Goal: Transaction & Acquisition: Purchase product/service

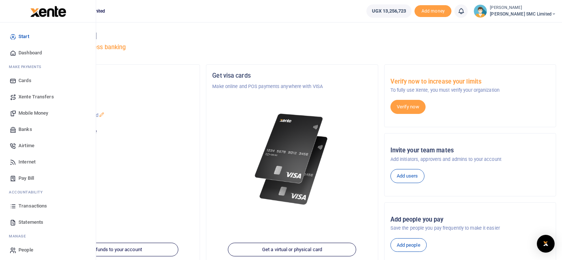
click at [29, 203] on span "Transactions" at bounding box center [32, 205] width 28 height 7
click at [23, 204] on span "Transactions" at bounding box center [32, 205] width 28 height 7
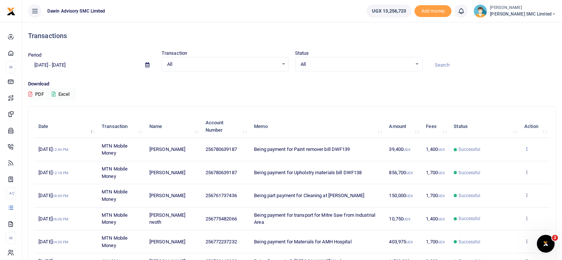
click at [529, 147] on icon at bounding box center [526, 148] width 5 height 5
click at [499, 161] on link "View details" at bounding box center [499, 161] width 58 height 10
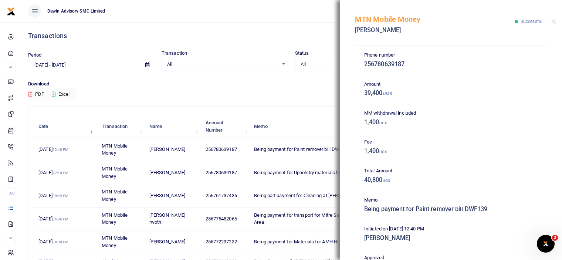
scroll to position [162, 0]
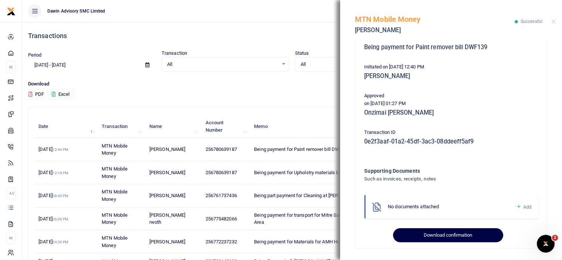
click at [440, 233] on button "Download confirmation" at bounding box center [448, 235] width 110 height 14
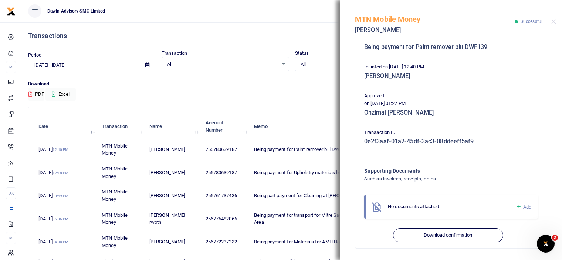
scroll to position [0, 0]
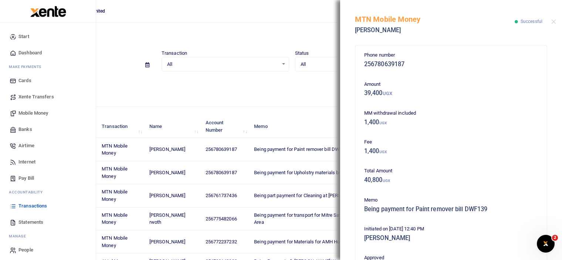
click at [27, 111] on span "Mobile Money" at bounding box center [33, 112] width 30 height 7
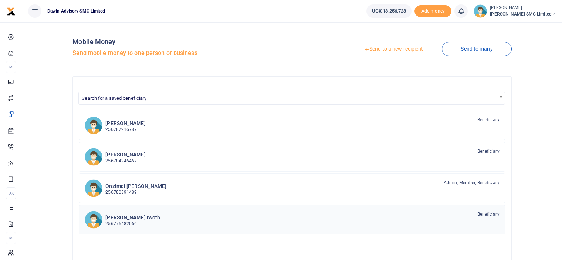
click at [125, 218] on h6 "[PERSON_NAME] rwoth" at bounding box center [132, 217] width 55 height 6
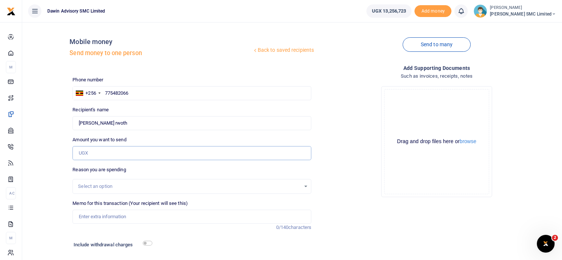
click at [103, 155] on input "Amount you want to send" at bounding box center [191, 153] width 239 height 14
type input "10,000"
click at [355, 139] on div "Drop your files here Drag and drop files here or browse Powered by Uppy" at bounding box center [436, 141] width 239 height 123
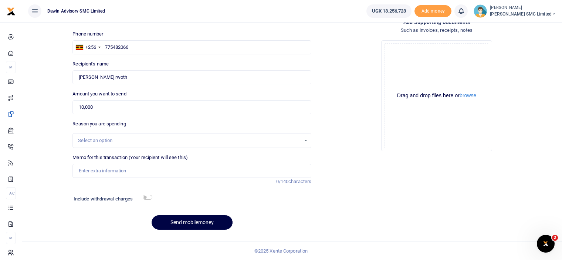
scroll to position [46, 0]
click at [103, 170] on input "Memo for this transaction (Your recipient will see this)" at bounding box center [191, 171] width 239 height 14
type input "Being payment for Transportation of a table to Avema"
click at [146, 197] on input "checkbox" at bounding box center [148, 197] width 10 height 5
checkbox input "true"
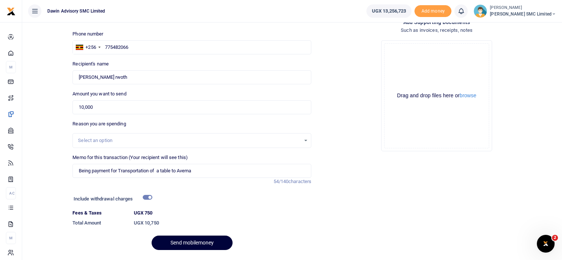
click at [199, 237] on button "Send mobilemoney" at bounding box center [192, 242] width 81 height 14
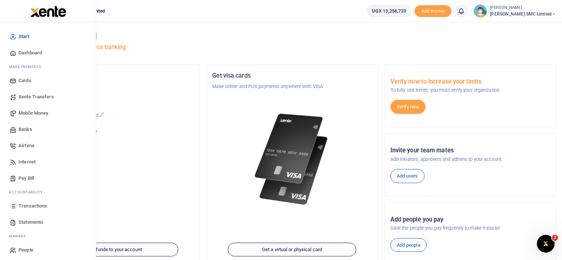
click at [32, 207] on span "Transactions" at bounding box center [32, 205] width 28 height 7
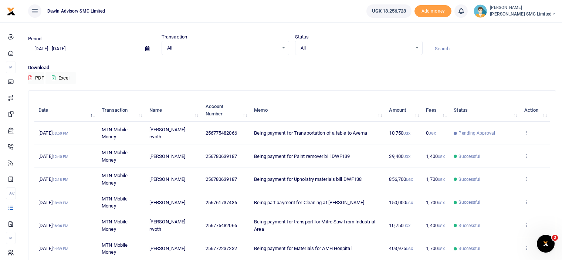
scroll to position [15, 0]
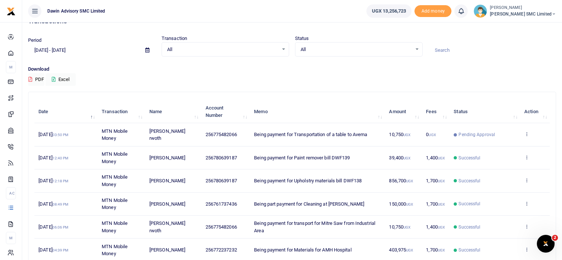
click at [106, 59] on div "Period [DATE] - [DATE] Transaction All Select an option... All Airtime Internet…" at bounding box center [292, 50] width 534 height 31
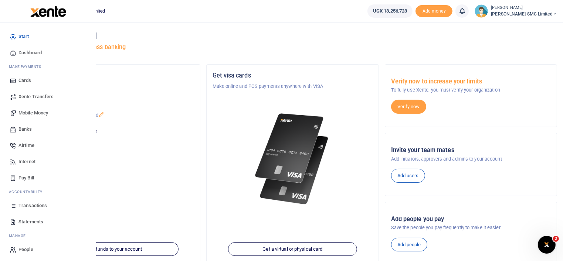
click at [32, 112] on span "Mobile Money" at bounding box center [33, 112] width 30 height 7
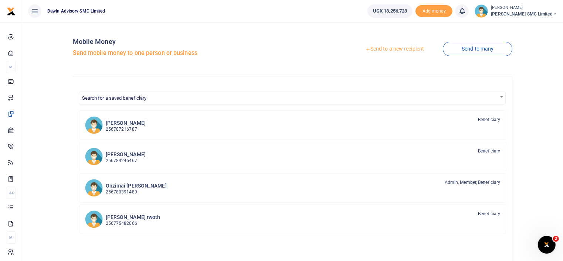
click at [377, 51] on link "Send to a new recipient" at bounding box center [394, 49] width 96 height 13
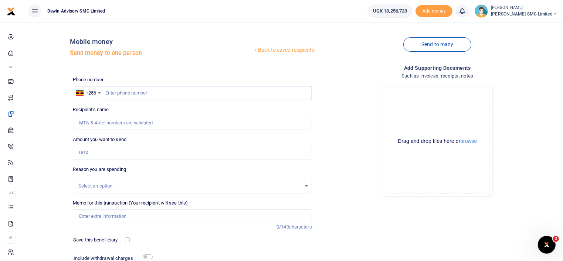
click at [111, 89] on input "text" at bounding box center [192, 93] width 239 height 14
type input "0705325547"
type input "[PERSON_NAME]"
type input "0705325547"
click at [93, 153] on input "Amount you want to send" at bounding box center [192, 153] width 239 height 14
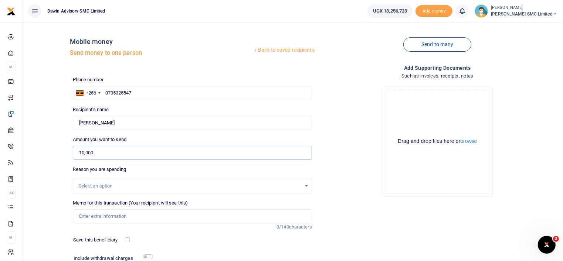
type input "10,000"
click at [337, 180] on div "Drop your files here Drag and drop files here or browse Powered by Uppy" at bounding box center [437, 141] width 239 height 123
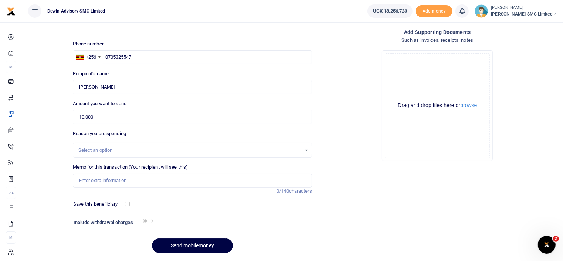
scroll to position [58, 0]
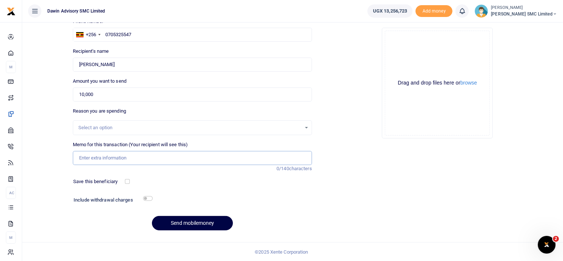
click at [93, 162] on input "Memo for this transaction (Your recipient will see this)" at bounding box center [192, 158] width 239 height 14
type input "Being payment for Transportation of materials from Bwaise to [PERSON_NAME] DWF1…"
click at [147, 199] on input "checkbox" at bounding box center [148, 198] width 10 height 5
checkbox input "true"
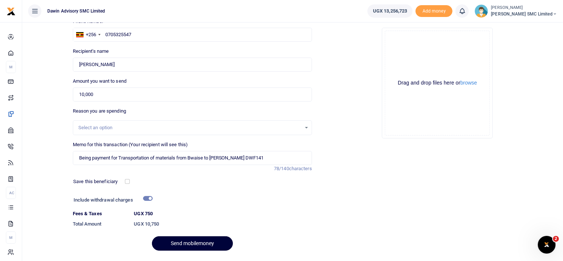
click at [187, 241] on button "Send mobilemoney" at bounding box center [192, 244] width 81 height 14
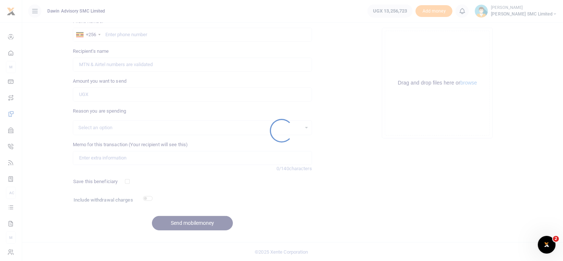
scroll to position [58, 0]
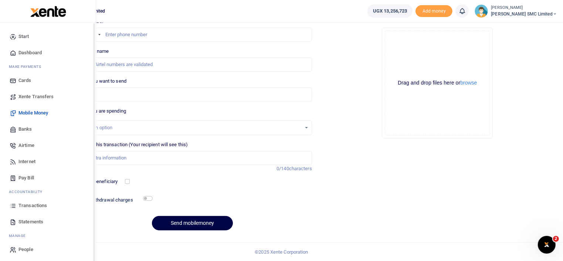
click at [17, 205] on link "Transactions" at bounding box center [48, 206] width 84 height 16
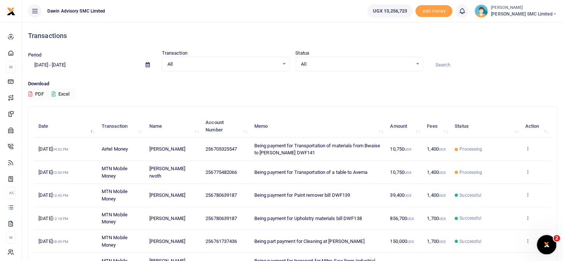
click at [539, 242] on div "Open Intercom Messenger" at bounding box center [545, 244] width 24 height 24
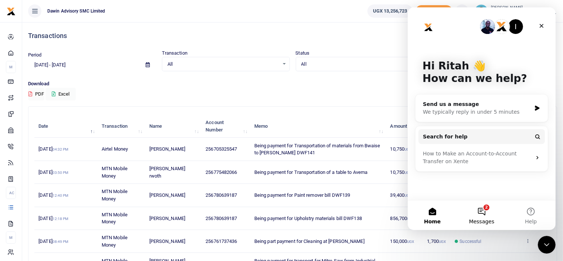
click at [481, 209] on button "2 Messages" at bounding box center [480, 216] width 49 height 30
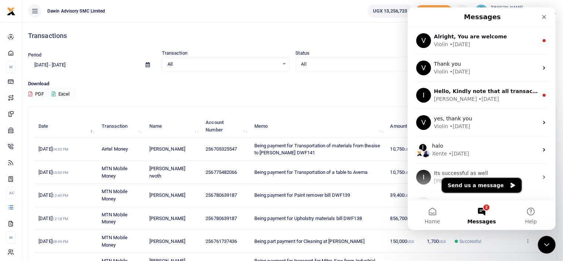
click at [468, 181] on button "Send us a message" at bounding box center [481, 185] width 80 height 15
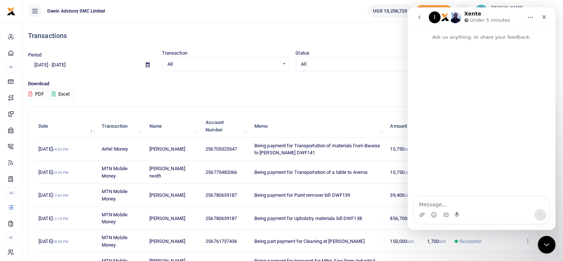
click at [428, 204] on textarea "Message…" at bounding box center [481, 203] width 135 height 13
type textarea "h"
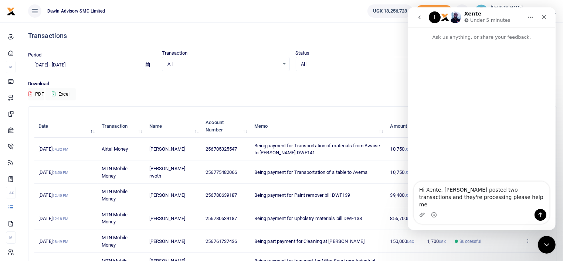
type textarea "Hi Xente, ive posted two transactions and they're processing please help me"
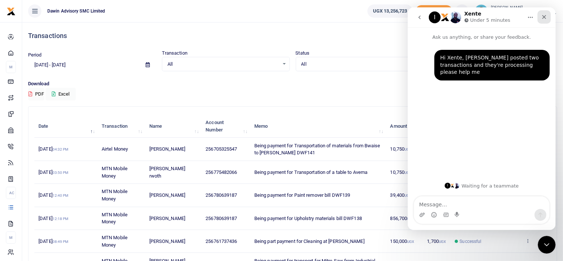
click at [543, 17] on icon "Close" at bounding box center [544, 17] width 6 height 6
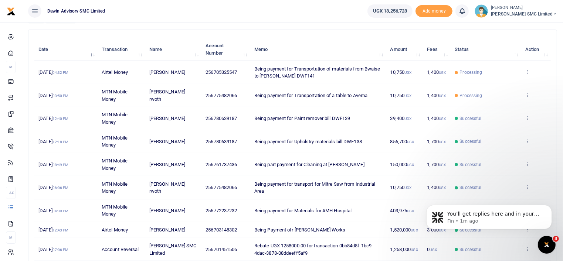
scroll to position [16, 0]
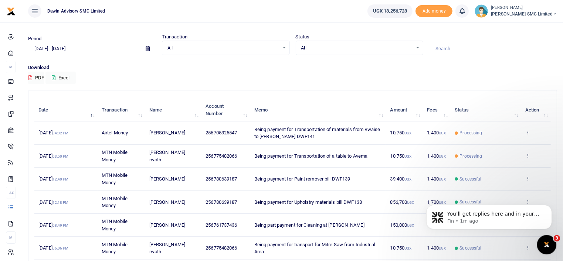
click at [545, 239] on icon "Open Intercom Messenger" at bounding box center [546, 244] width 12 height 12
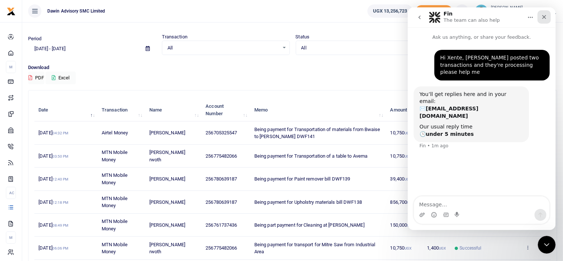
click at [541, 16] on icon "Close" at bounding box center [544, 17] width 6 height 6
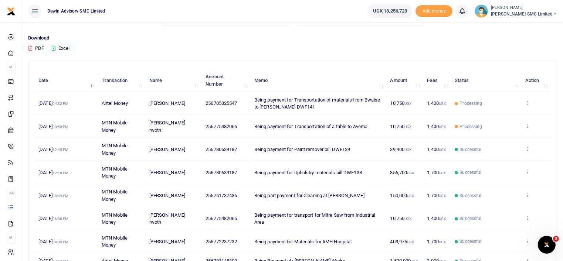
scroll to position [61, 0]
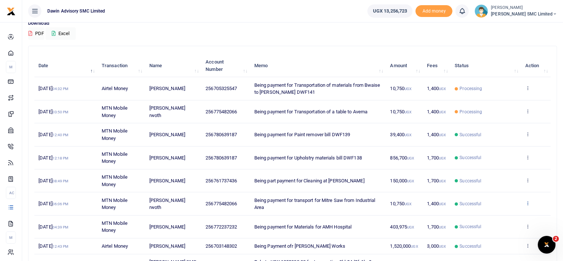
click at [526, 201] on icon at bounding box center [527, 203] width 5 height 5
click at [499, 211] on link "View details" at bounding box center [501, 215] width 58 height 10
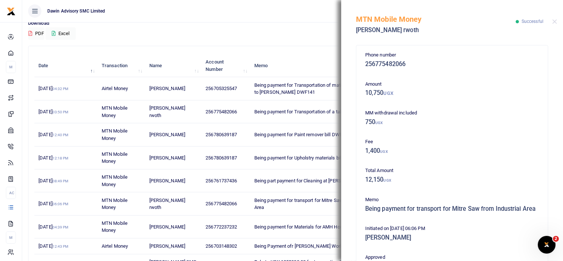
click at [553, 213] on div "Phone number 256775482066 Amount 10,750 UGX MM withdrawal included 750 UGX Fee …" at bounding box center [452, 151] width 222 height 220
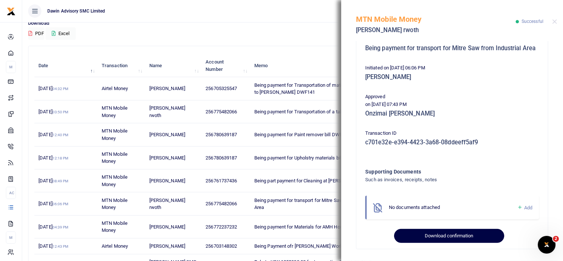
click at [474, 237] on button "Download confirmation" at bounding box center [449, 236] width 110 height 14
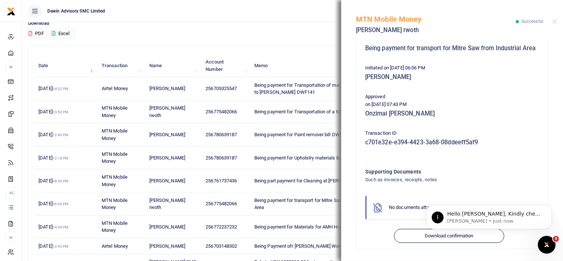
scroll to position [0, 0]
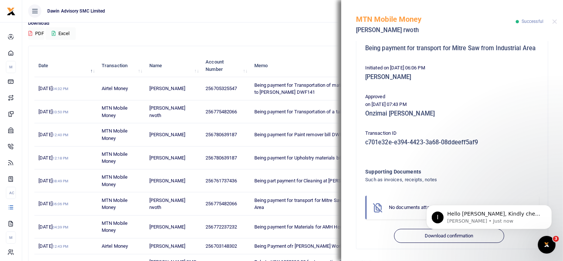
click at [475, 66] on p "Initiated on 29th Sep 2025 06:06 PM" at bounding box center [452, 68] width 174 height 8
click at [554, 21] on button "Close" at bounding box center [554, 21] width 5 height 5
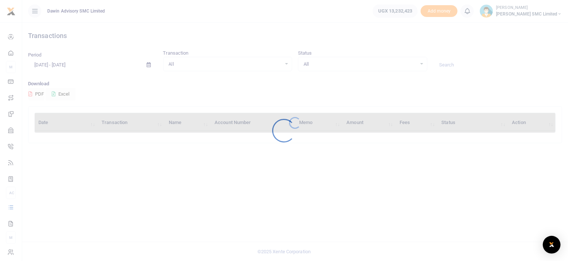
click at [113, 46] on div at bounding box center [284, 130] width 568 height 261
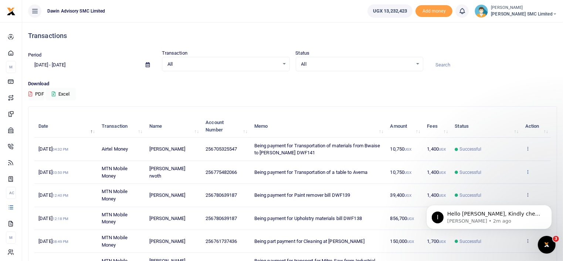
click at [526, 173] on icon at bounding box center [527, 171] width 5 height 5
click at [496, 181] on link "View details" at bounding box center [501, 184] width 58 height 10
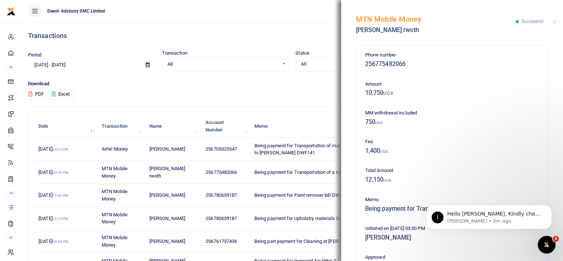
scroll to position [160, 0]
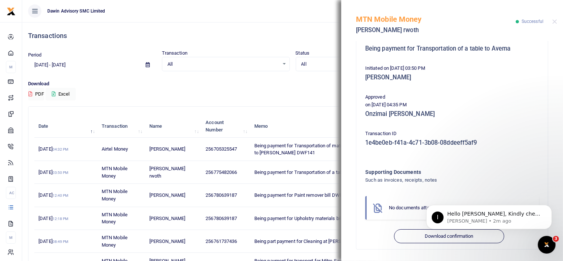
click at [440, 232] on body "I Hello [PERSON_NAME], Kindly check and confirm as all transactions were succes…" at bounding box center [489, 215] width 142 height 46
click at [433, 237] on body "I Hello [PERSON_NAME], Kindly check and confirm as all transactions were succes…" at bounding box center [489, 215] width 142 height 46
click at [549, 206] on icon "Dismiss notification" at bounding box center [549, 207] width 4 height 4
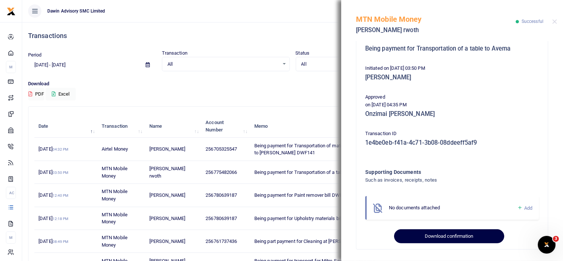
click at [447, 236] on button "Download confirmation" at bounding box center [449, 237] width 110 height 14
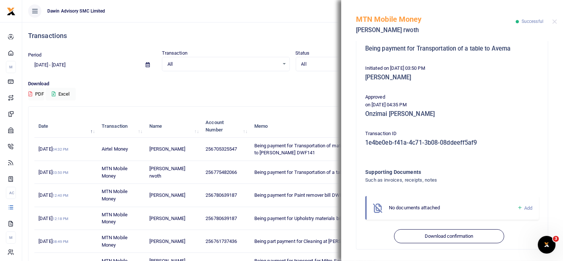
click at [496, 151] on div "Phone number 256775482066 Amount 10,750 UGX MM withdrawal included 750 UGX Fee …" at bounding box center [452, 67] width 180 height 352
click at [555, 25] on div "MTN Mobile Money [PERSON_NAME] rwoth Successful" at bounding box center [452, 20] width 222 height 41
click at [554, 22] on button "Close" at bounding box center [554, 21] width 5 height 5
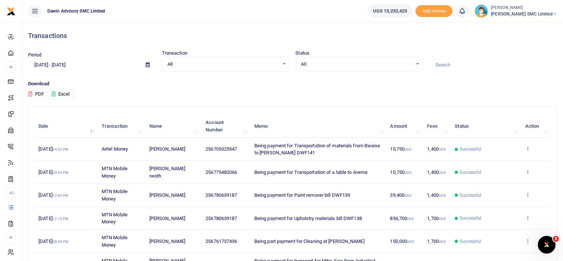
click at [527, 146] on icon at bounding box center [527, 148] width 5 height 5
click at [500, 157] on link "View details" at bounding box center [501, 161] width 58 height 10
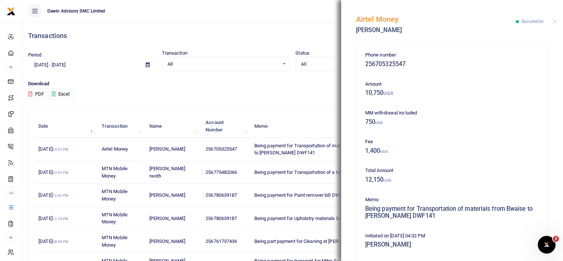
scroll to position [168, 0]
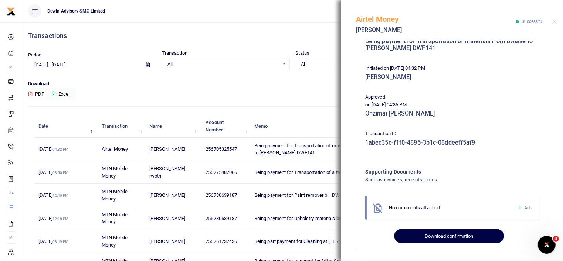
click at [437, 234] on button "Download confirmation" at bounding box center [449, 237] width 110 height 14
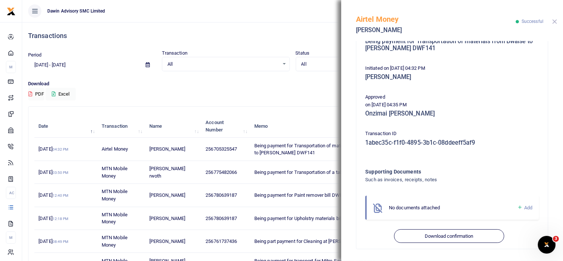
click at [553, 22] on button "Close" at bounding box center [554, 21] width 5 height 5
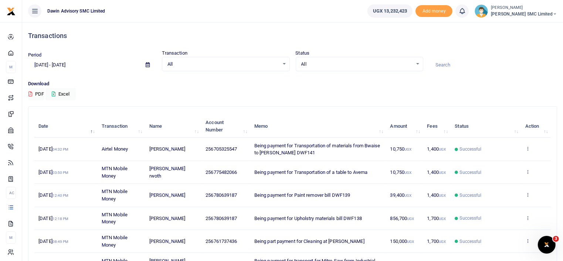
click at [327, 119] on th "Memo" at bounding box center [318, 126] width 136 height 23
